Goal: Task Accomplishment & Management: Manage account settings

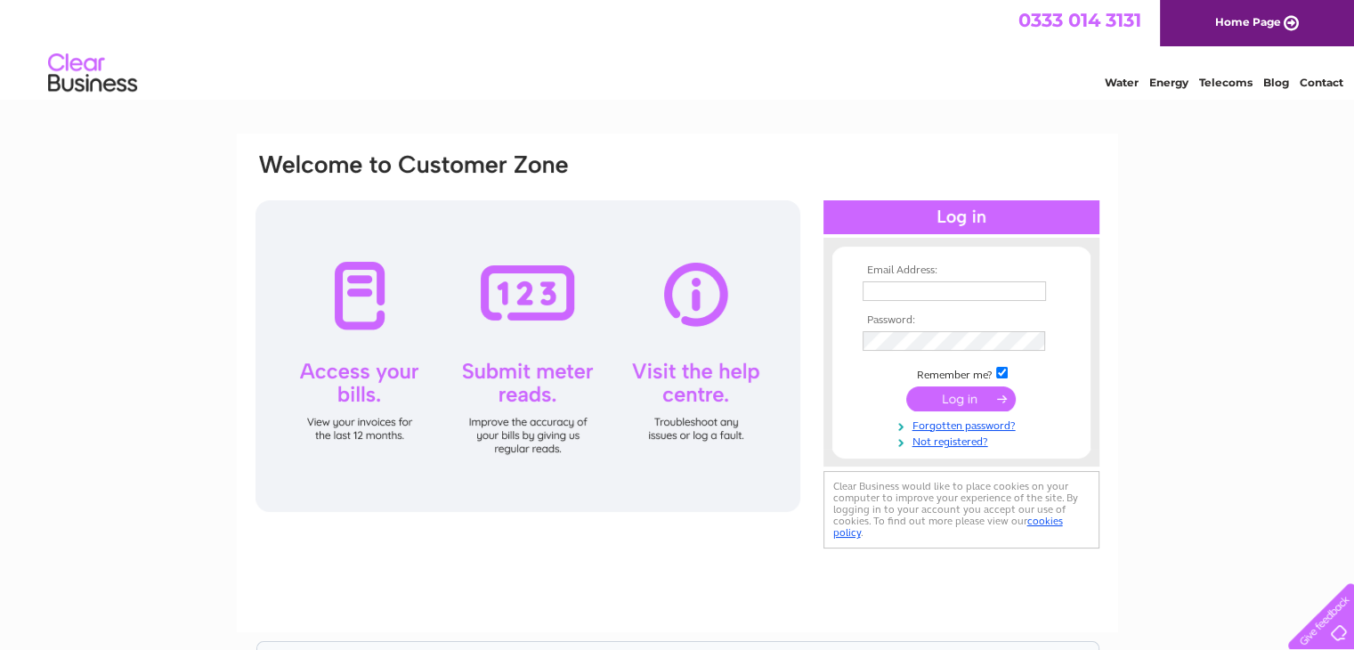
click at [951, 293] on input "text" at bounding box center [953, 291] width 183 height 20
type input "info@connellmcfadden.com"
click at [906, 386] on input "submit" at bounding box center [960, 398] width 109 height 25
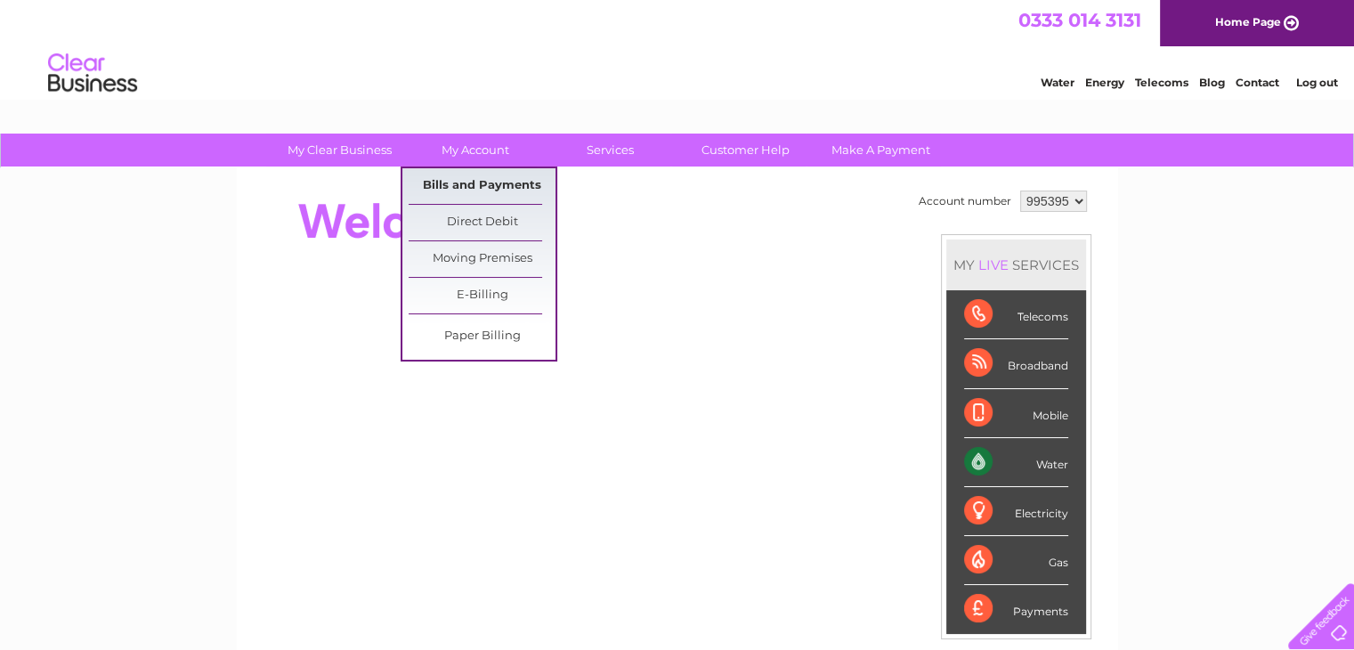
click at [509, 186] on link "Bills and Payments" at bounding box center [482, 186] width 147 height 36
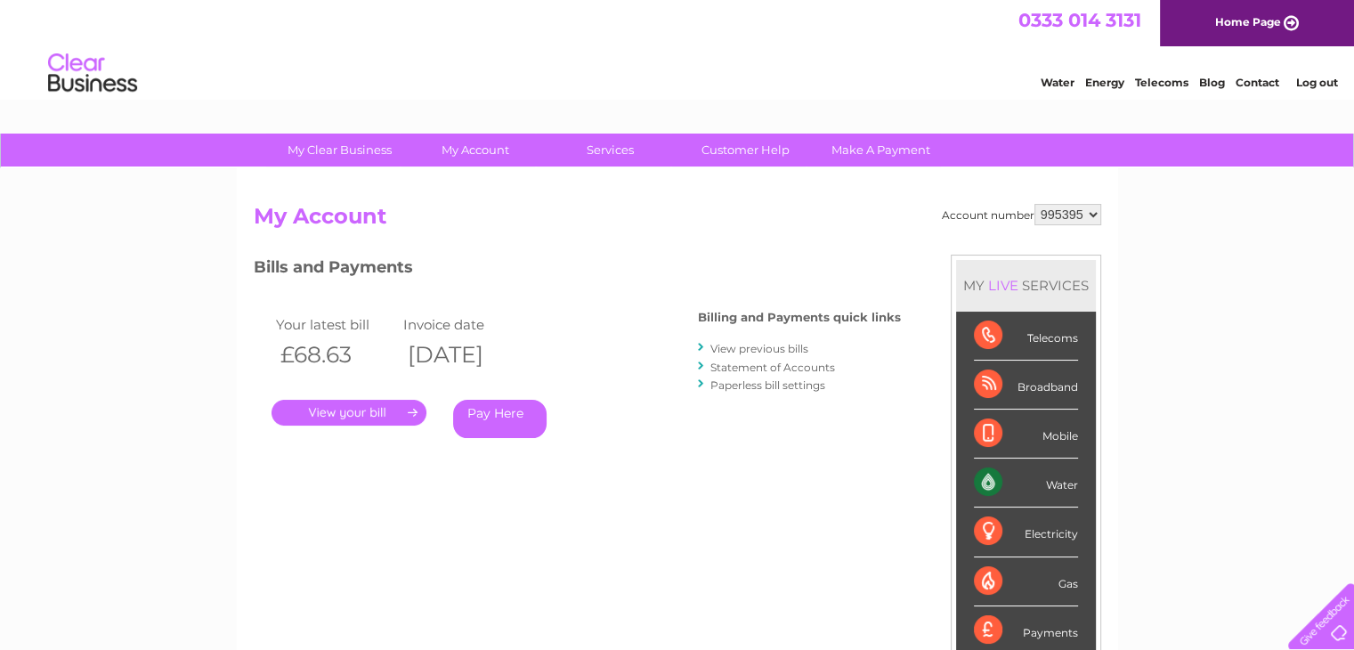
click at [371, 408] on link "." at bounding box center [348, 413] width 155 height 26
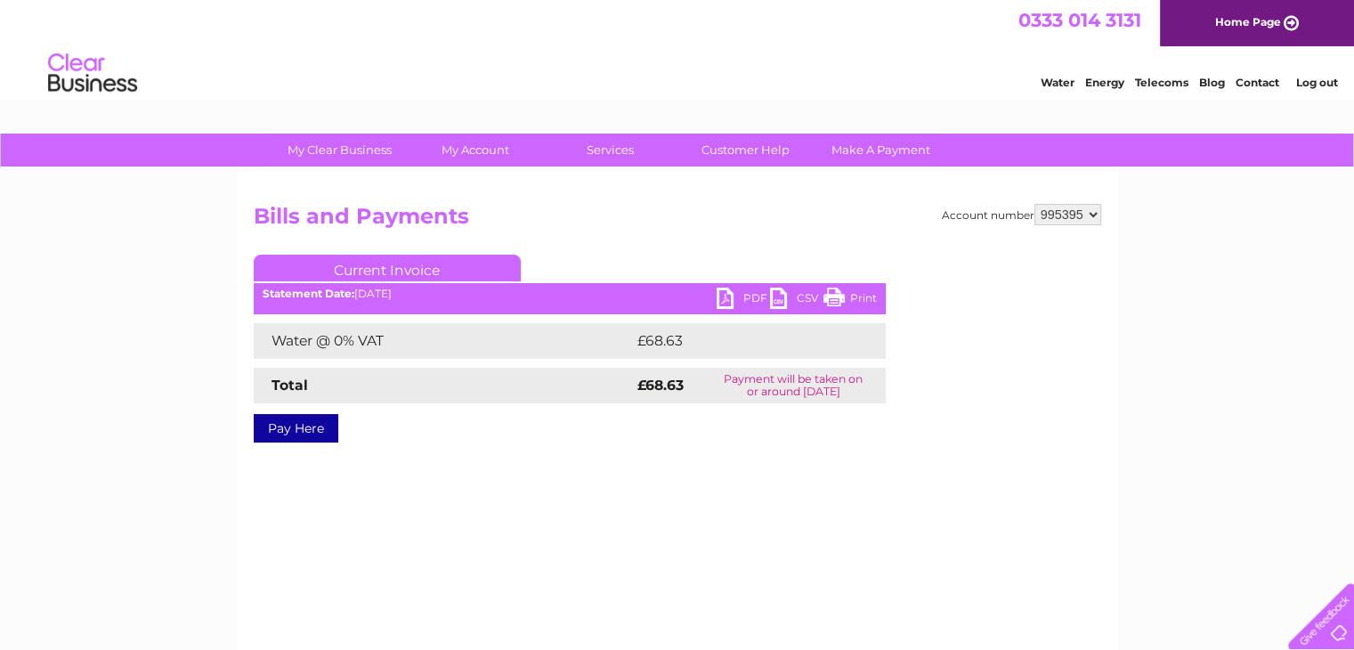
click at [723, 300] on link "PDF" at bounding box center [742, 300] width 53 height 26
